Goal: Navigation & Orientation: Find specific page/section

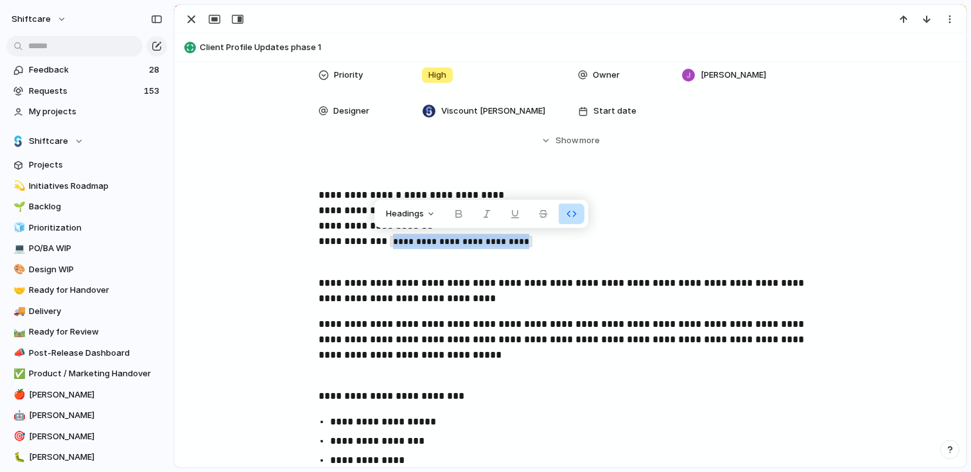
scroll to position [121, 0]
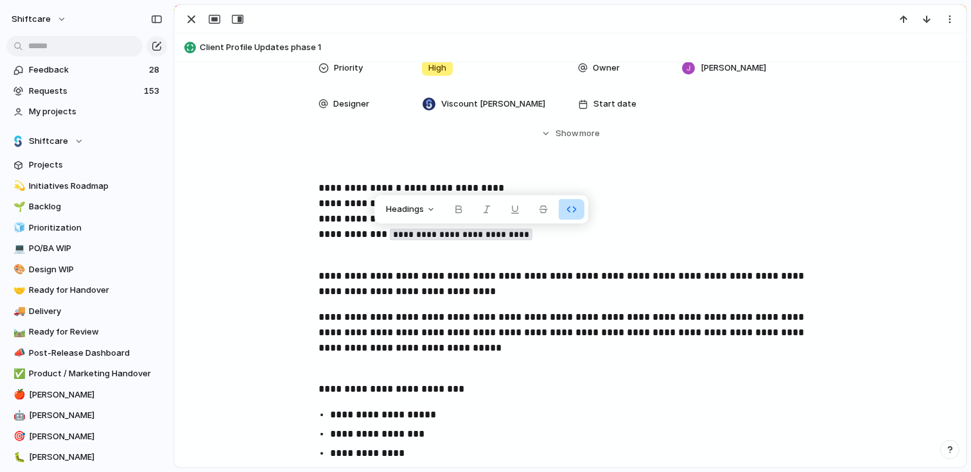
click at [499, 373] on p "**********" at bounding box center [569, 381] width 503 height 31
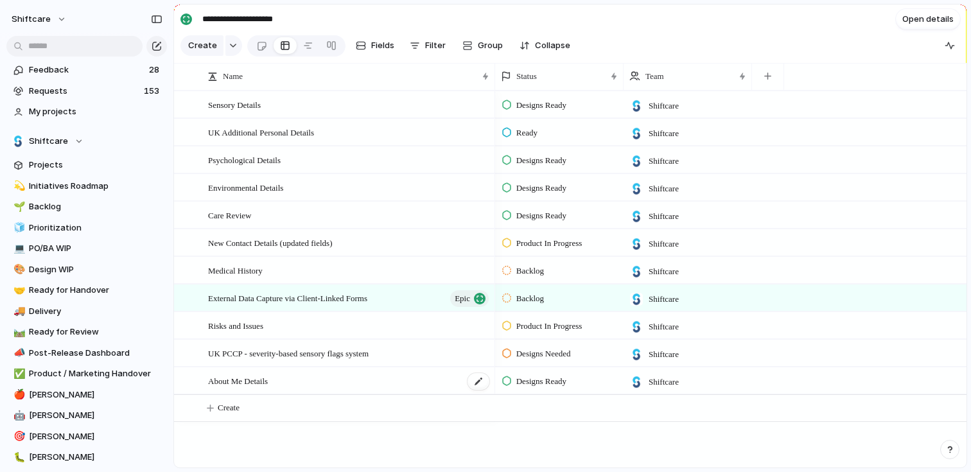
click at [288, 379] on div "About Me Details" at bounding box center [349, 381] width 282 height 26
click at [301, 329] on div "Risks and Issues" at bounding box center [349, 326] width 282 height 26
click at [280, 133] on span "UK Additional Personal Details" at bounding box center [261, 132] width 106 height 15
click at [302, 244] on span "New Contact Details (updated fields)" at bounding box center [270, 242] width 125 height 15
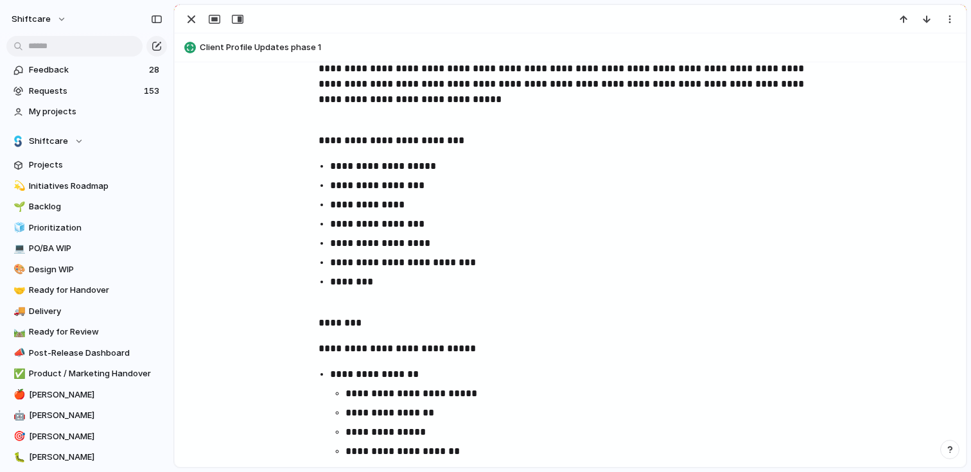
scroll to position [336, 0]
